Goal: Task Accomplishment & Management: Complete application form

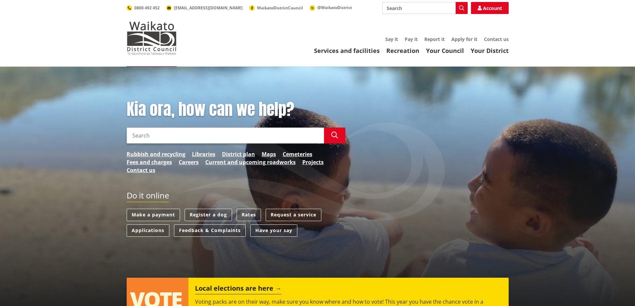
scroll to position [100, 0]
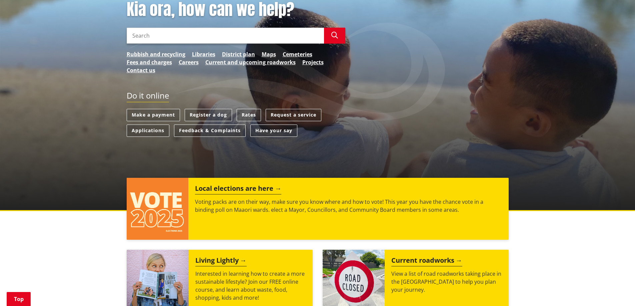
click at [194, 39] on input "Search" at bounding box center [225, 36] width 197 height 16
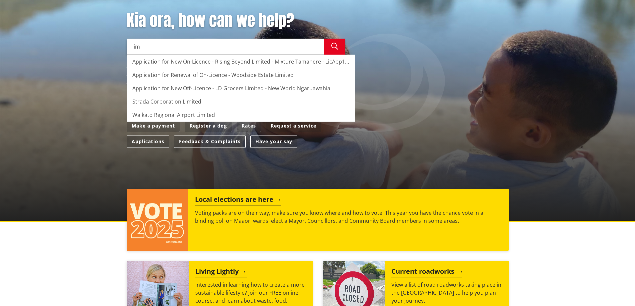
scroll to position [200, 0]
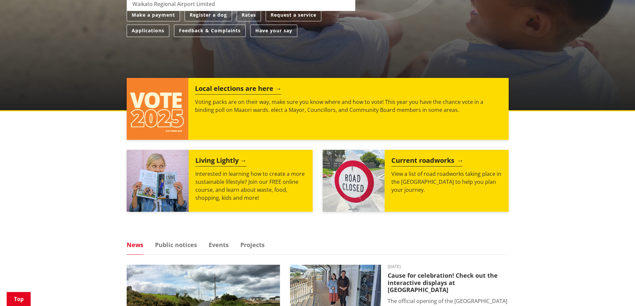
type input "lim"
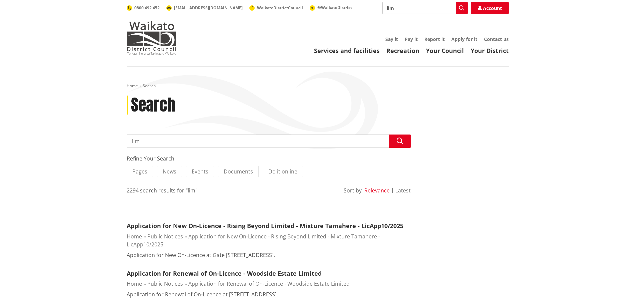
click at [417, 5] on input "lim" at bounding box center [425, 8] width 85 height 12
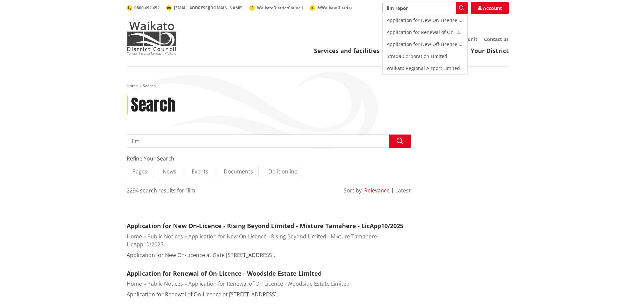
type input "lim report"
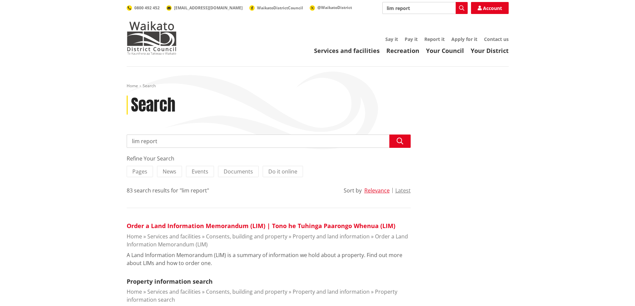
click at [291, 225] on link "Order a Land Information Memorandum (LIM) | Tono he Tuhinga Paarongo Whenua (LI…" at bounding box center [261, 226] width 269 height 8
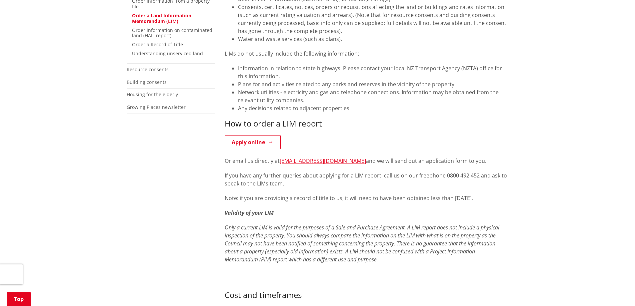
scroll to position [167, 0]
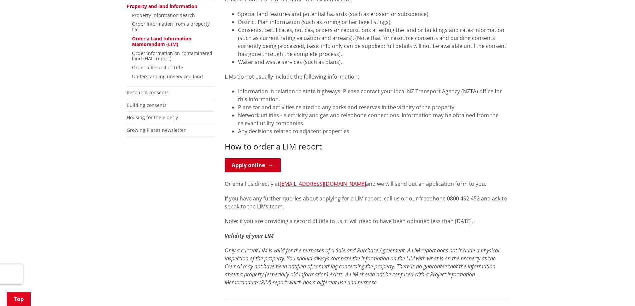
click at [266, 170] on link "Apply online" at bounding box center [253, 165] width 56 height 14
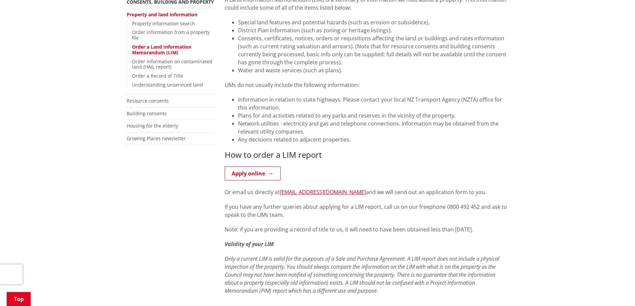
scroll to position [100, 0]
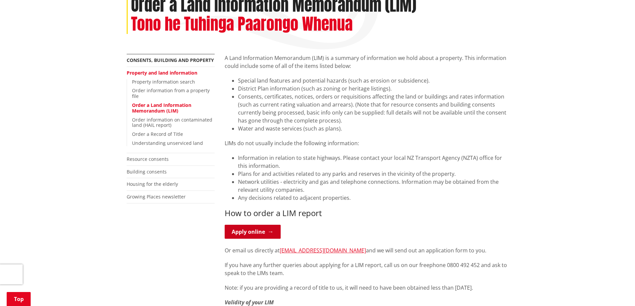
click at [261, 234] on link "Apply online" at bounding box center [253, 232] width 56 height 14
